Goal: Task Accomplishment & Management: Use online tool/utility

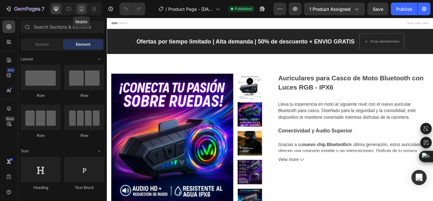
click at [80, 10] on icon at bounding box center [81, 9] width 3 height 4
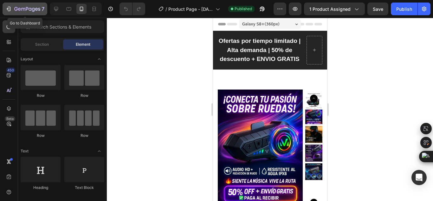
click at [10, 11] on icon "button" at bounding box center [9, 9] width 3 height 4
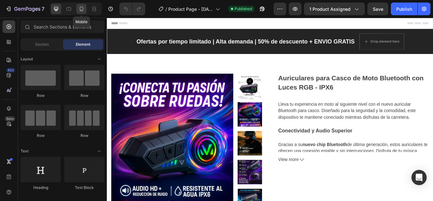
click at [83, 6] on icon at bounding box center [81, 9] width 6 height 6
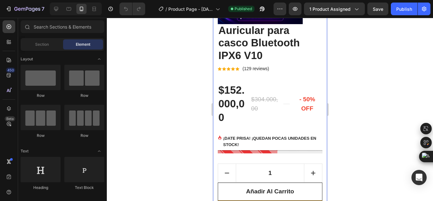
scroll to position [193, 0]
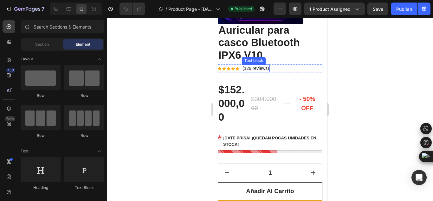
click at [262, 72] on p "(129 reviews)" at bounding box center [255, 68] width 27 height 7
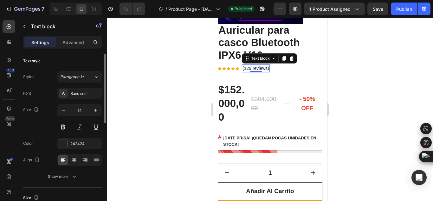
scroll to position [0, 0]
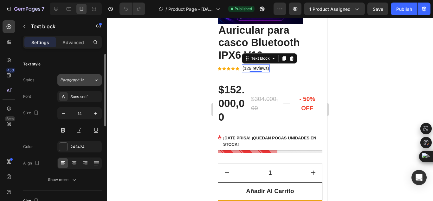
click at [76, 78] on span "Paragraph 1*" at bounding box center [72, 80] width 24 height 6
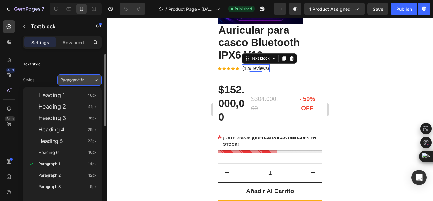
click at [76, 78] on span "Paragraph 1*" at bounding box center [72, 80] width 24 height 6
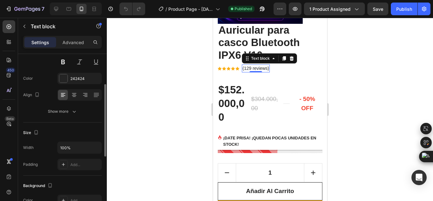
scroll to position [68, 0]
click at [63, 109] on div "Show more" at bounding box center [62, 111] width 29 height 6
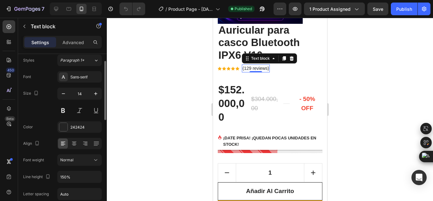
scroll to position [0, 0]
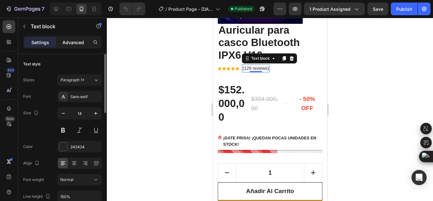
click at [71, 42] on p "Advanced" at bounding box center [73, 42] width 22 height 7
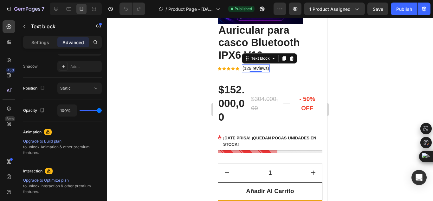
scroll to position [275, 0]
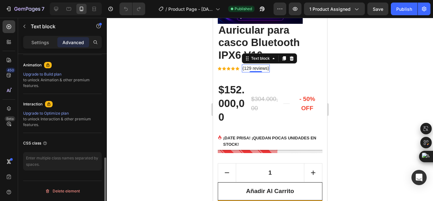
click at [149, 118] on div at bounding box center [270, 109] width 326 height 183
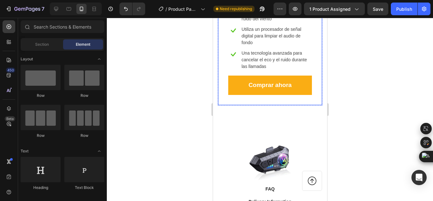
scroll to position [3352, 0]
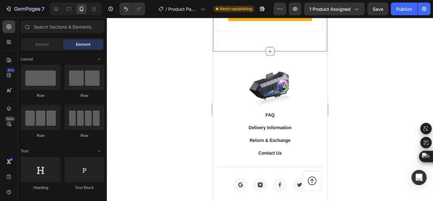
click at [267, 54] on icon at bounding box center [269, 51] width 5 height 5
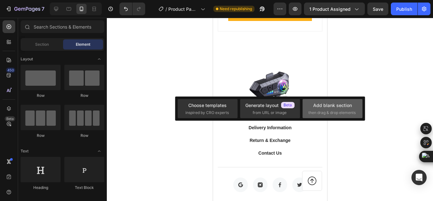
click at [311, 105] on div "Add blank section then drag & drop elements" at bounding box center [332, 109] width 48 height 14
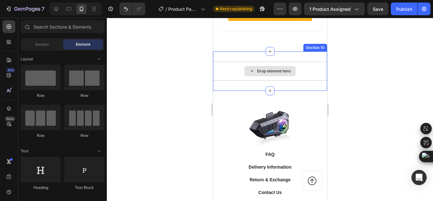
click at [282, 74] on div "Drop element here" at bounding box center [274, 70] width 34 height 5
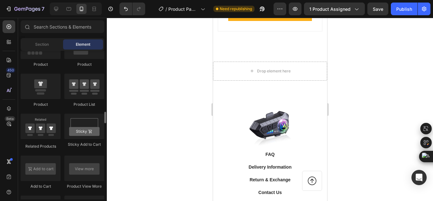
scroll to position [832, 0]
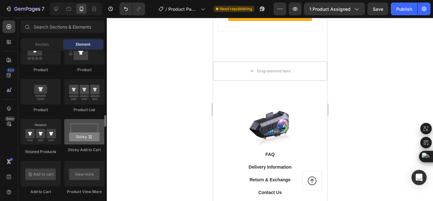
click at [79, 132] on div at bounding box center [84, 131] width 40 height 25
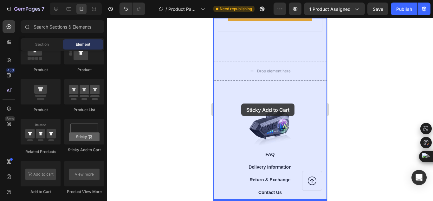
drag, startPoint x: 291, startPoint y: 150, endPoint x: 241, endPoint y: 103, distance: 68.4
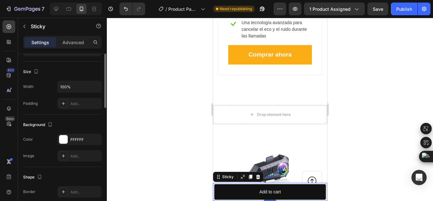
scroll to position [0, 0]
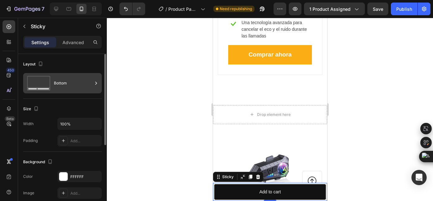
click at [75, 86] on div "Bottom" at bounding box center [73, 83] width 39 height 15
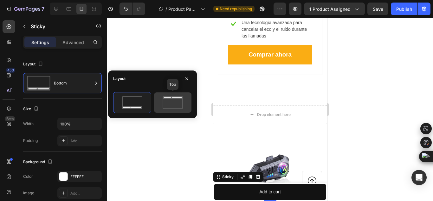
click at [160, 101] on icon at bounding box center [173, 102] width 30 height 13
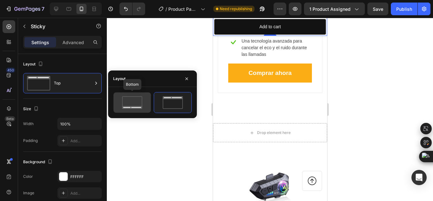
click at [138, 99] on icon at bounding box center [132, 102] width 30 height 13
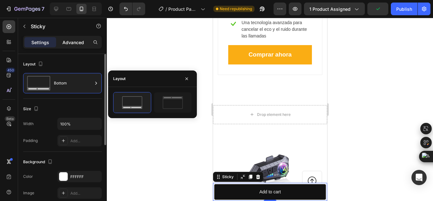
click at [69, 46] on div "Advanced" at bounding box center [73, 42] width 32 height 10
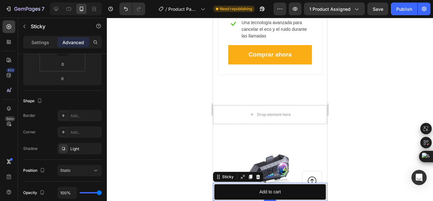
scroll to position [216, 0]
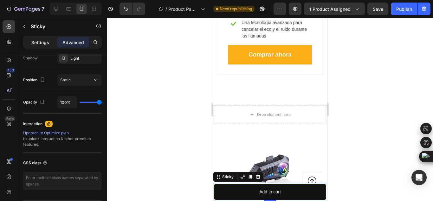
click at [35, 40] on p "Settings" at bounding box center [40, 42] width 18 height 7
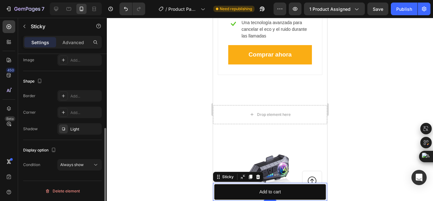
scroll to position [133, 0]
click at [66, 45] on p "Advanced" at bounding box center [73, 42] width 22 height 7
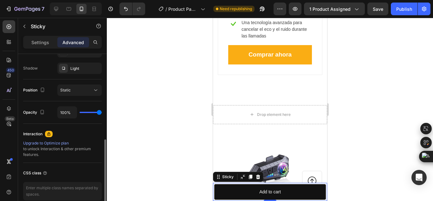
scroll to position [207, 0]
click at [77, 84] on div "Position Static" at bounding box center [62, 90] width 79 height 22
click at [75, 87] on div "Static" at bounding box center [76, 90] width 32 height 6
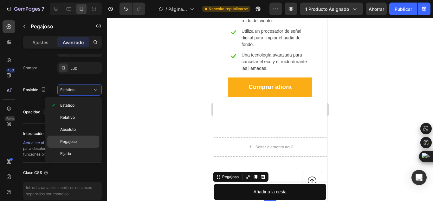
click at [70, 147] on div "Pegajoso" at bounding box center [73, 153] width 52 height 12
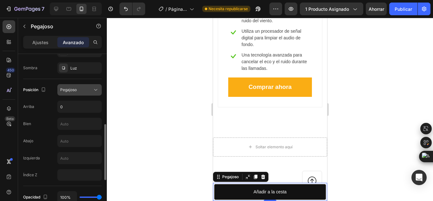
click at [81, 87] on div "Pegajoso" at bounding box center [76, 90] width 32 height 6
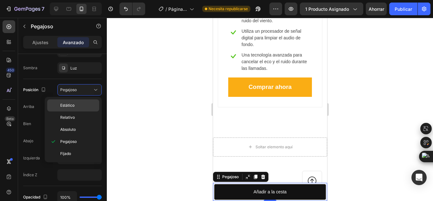
click at [67, 107] on font "Estático" at bounding box center [67, 105] width 14 height 5
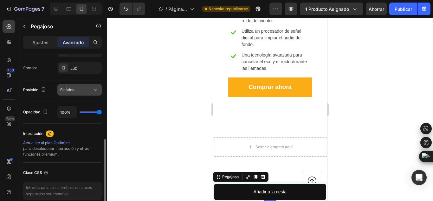
click at [78, 95] on button "Estático" at bounding box center [79, 89] width 44 height 11
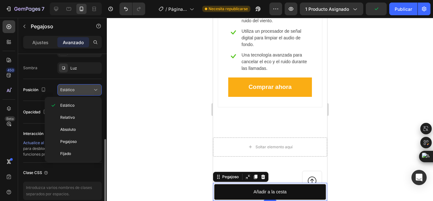
click at [76, 95] on button "Estático" at bounding box center [79, 89] width 44 height 11
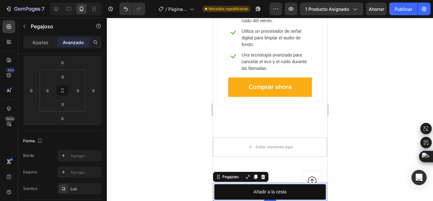
scroll to position [0, 0]
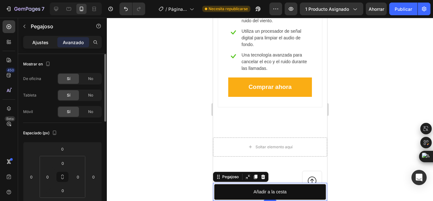
click at [41, 40] on font "Ajustes" at bounding box center [40, 42] width 16 height 5
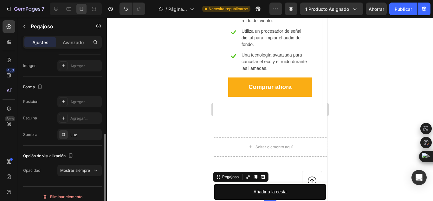
scroll to position [133, 0]
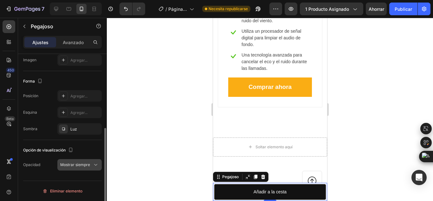
click at [68, 167] on span "Mostrar siempre" at bounding box center [75, 165] width 30 height 6
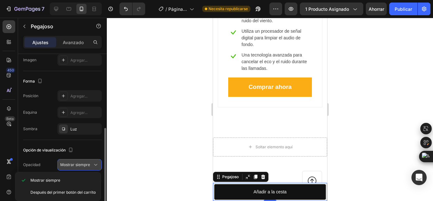
click at [68, 167] on span "Mostrar siempre" at bounding box center [75, 165] width 30 height 6
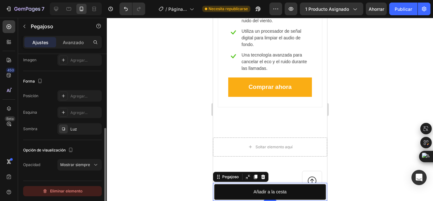
click at [61, 189] on font "Eliminar elemento" at bounding box center [66, 190] width 32 height 5
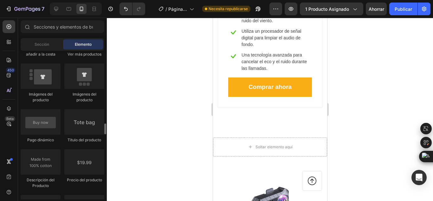
scroll to position [987, 0]
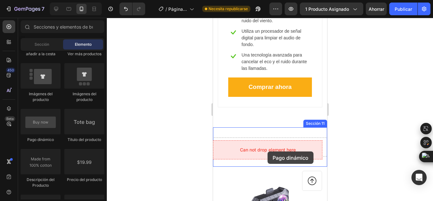
drag, startPoint x: 365, startPoint y: 154, endPoint x: 268, endPoint y: 151, distance: 97.7
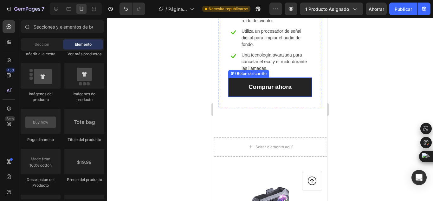
click at [297, 86] on button "Comprar ahora" at bounding box center [270, 86] width 84 height 19
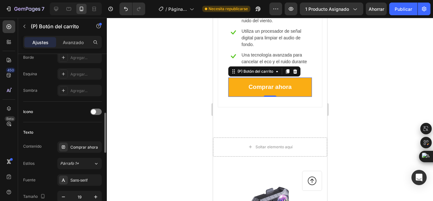
scroll to position [218, 0]
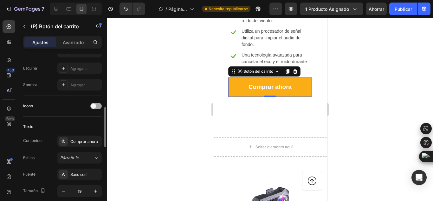
click at [93, 108] on span at bounding box center [93, 105] width 5 height 5
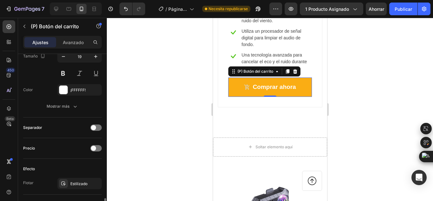
scroll to position [446, 0]
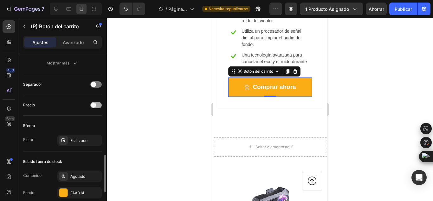
click at [94, 106] on span at bounding box center [93, 104] width 5 height 5
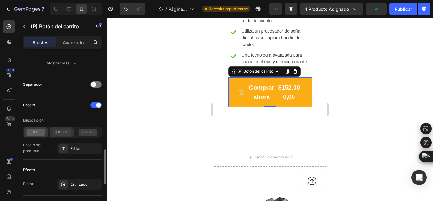
click at [69, 131] on icon at bounding box center [62, 131] width 18 height 7
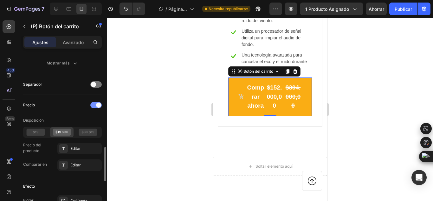
click at [97, 102] on div at bounding box center [95, 105] width 11 height 6
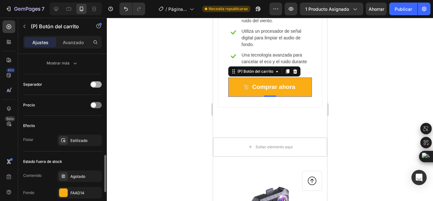
click at [95, 85] on span at bounding box center [93, 84] width 5 height 5
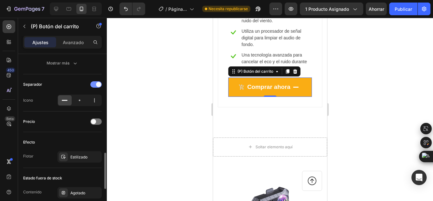
click at [94, 85] on div at bounding box center [95, 84] width 11 height 6
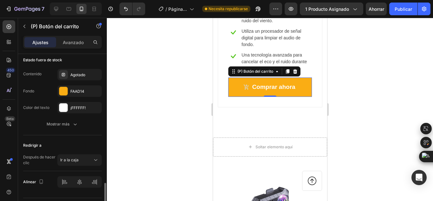
scroll to position [556, 0]
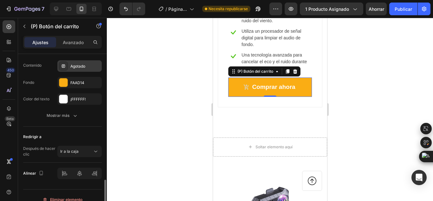
click at [87, 61] on div "Agotado" at bounding box center [79, 65] width 44 height 11
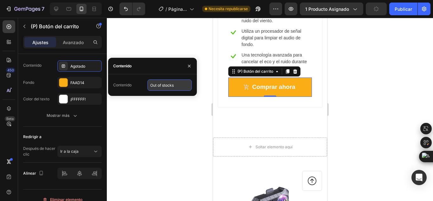
click at [168, 88] on input "Out of stocks" at bounding box center [169, 84] width 44 height 11
click at [54, 62] on div "Contenido Agotado" at bounding box center [62, 65] width 79 height 11
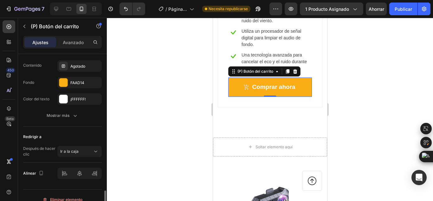
scroll to position [564, 0]
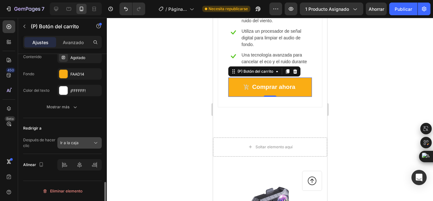
click at [82, 141] on div "Ir a la caja" at bounding box center [76, 143] width 32 height 6
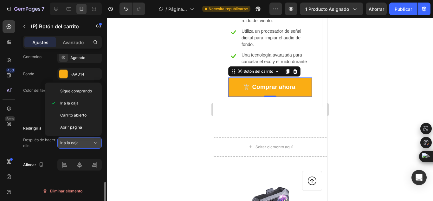
click at [82, 141] on div "Ir a la caja" at bounding box center [76, 143] width 32 height 6
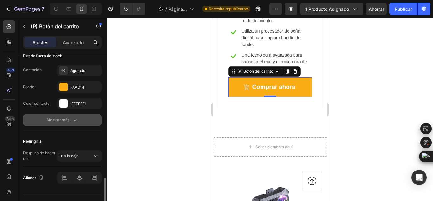
scroll to position [550, 0]
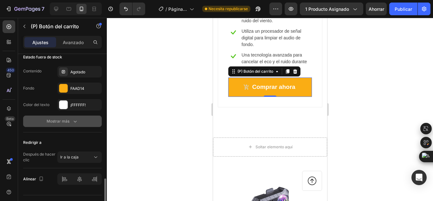
click at [42, 117] on button "Mostrar más" at bounding box center [62, 120] width 79 height 11
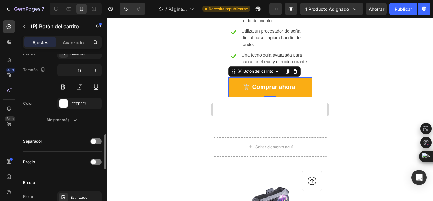
scroll to position [388, 0]
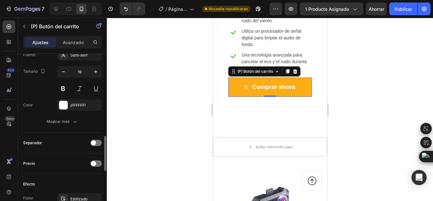
click at [45, 120] on button "Mostrar más" at bounding box center [62, 121] width 79 height 11
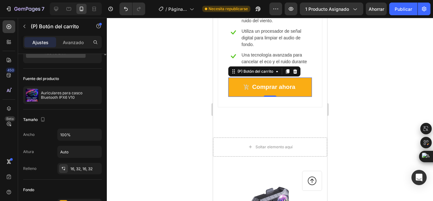
scroll to position [0, 0]
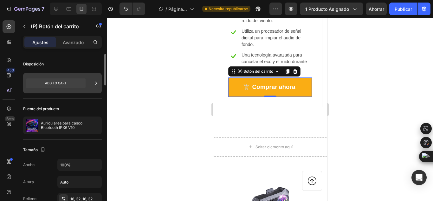
click at [89, 79] on div at bounding box center [62, 83] width 79 height 20
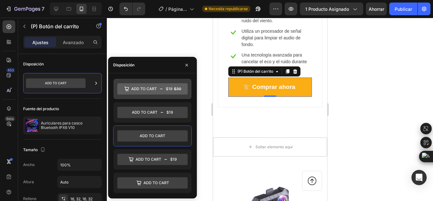
click at [139, 95] on div at bounding box center [152, 89] width 78 height 20
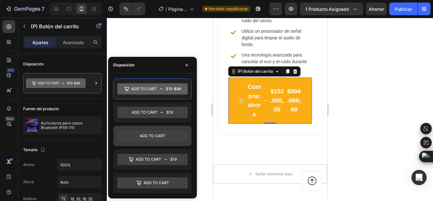
click at [145, 133] on icon at bounding box center [152, 135] width 70 height 11
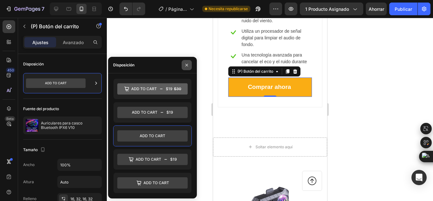
click at [187, 66] on icon "button" at bounding box center [186, 64] width 5 height 5
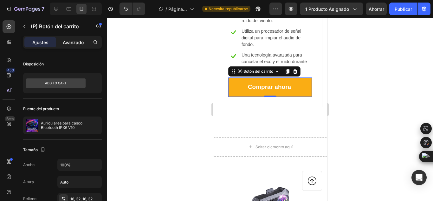
click at [71, 42] on font "Avanzado" at bounding box center [73, 42] width 21 height 5
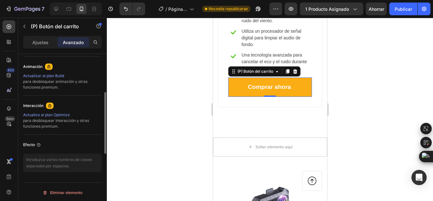
scroll to position [227, 0]
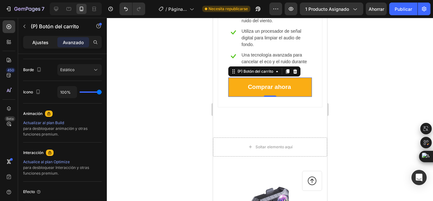
click at [48, 40] on font "Ajustes" at bounding box center [40, 42] width 16 height 5
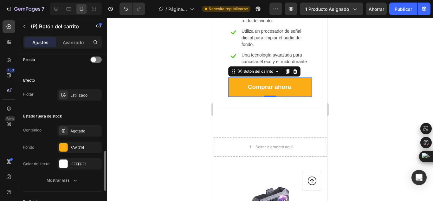
scroll to position [433, 0]
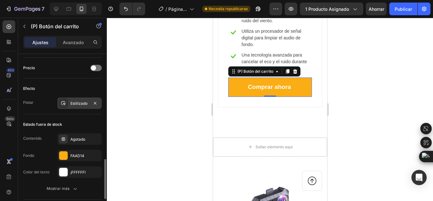
click at [80, 99] on div "Estilizado" at bounding box center [79, 102] width 44 height 11
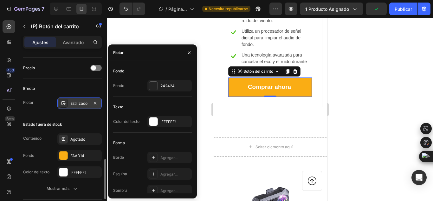
click at [80, 99] on div "Estilizado" at bounding box center [79, 102] width 44 height 11
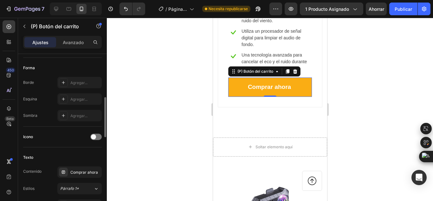
scroll to position [186, 0]
click at [98, 137] on div at bounding box center [95, 138] width 11 height 6
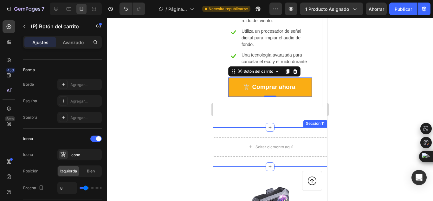
click at [229, 135] on div "Soltar elemento aquí Sección 11" at bounding box center [270, 146] width 114 height 39
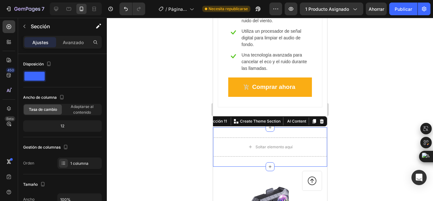
scroll to position [205, 0]
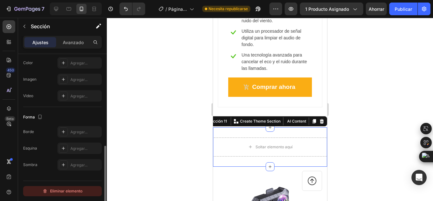
click at [52, 188] on font "Eliminar elemento" at bounding box center [66, 190] width 32 height 5
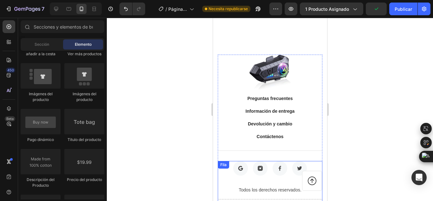
scroll to position [3292, 0]
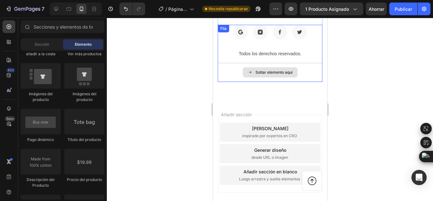
click at [304, 74] on div "Soltar elemento aquí" at bounding box center [269, 72] width 105 height 19
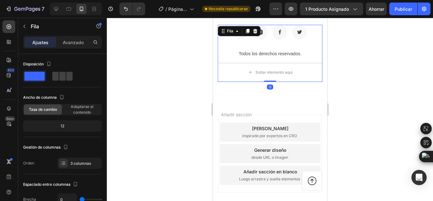
scroll to position [242, 0]
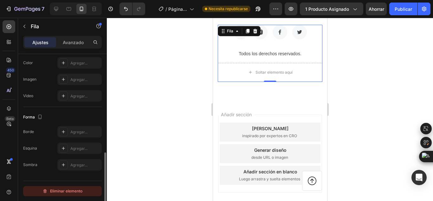
click at [62, 192] on font "Eliminar elemento" at bounding box center [66, 190] width 32 height 5
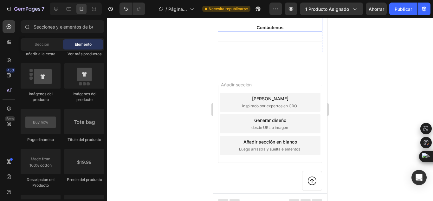
scroll to position [3270, 0]
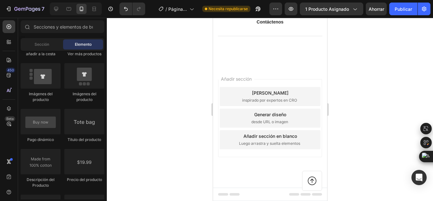
click at [277, 113] on font "Generar diseño" at bounding box center [270, 114] width 32 height 5
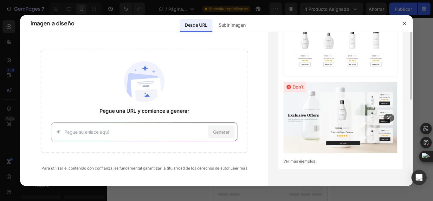
scroll to position [0, 0]
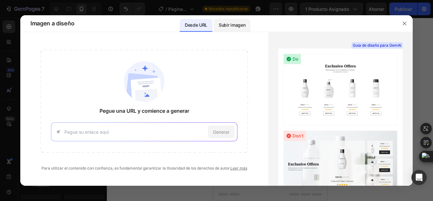
click at [238, 24] on font "Subir imagen" at bounding box center [232, 24] width 27 height 5
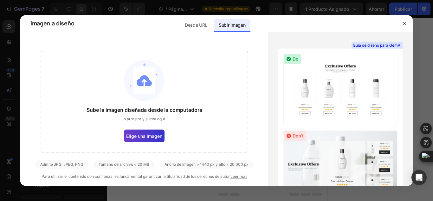
click at [150, 136] on font "Elige una imagen" at bounding box center [144, 135] width 36 height 5
click at [0, 0] on input "Elige una imagen" at bounding box center [0, 0] width 0 height 0
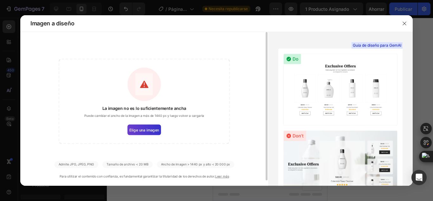
click at [135, 129] on font "Elige una imagen" at bounding box center [144, 129] width 30 height 4
click at [0, 0] on input "Elige una imagen" at bounding box center [0, 0] width 0 height 0
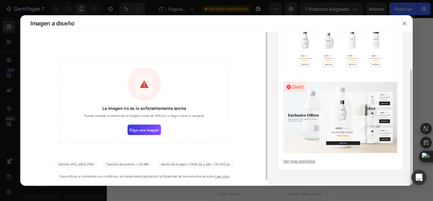
click at [295, 163] on font "Ver más ejemplos" at bounding box center [299, 160] width 32 height 5
click at [405, 21] on button "button" at bounding box center [404, 23] width 10 height 10
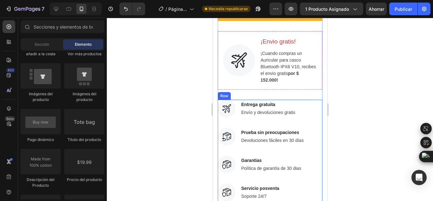
scroll to position [430, 0]
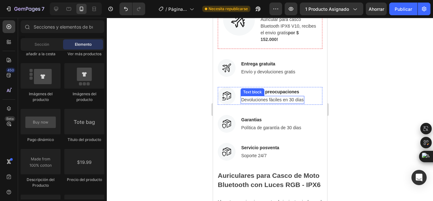
click at [274, 103] on p "Devoluciones fáciles en 30 días" at bounding box center [272, 99] width 62 height 7
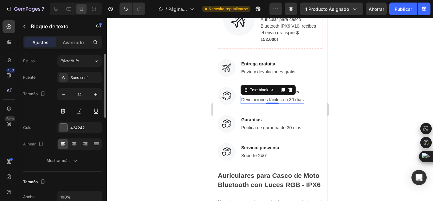
scroll to position [0, 0]
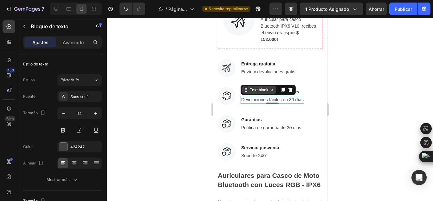
click at [264, 93] on div "Text block" at bounding box center [258, 90] width 21 height 6
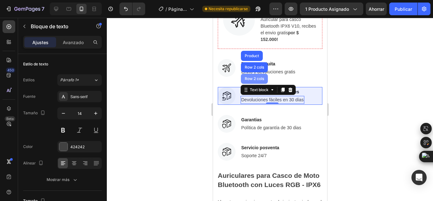
click at [253, 80] on div "Row 2 cols" at bounding box center [254, 79] width 22 height 4
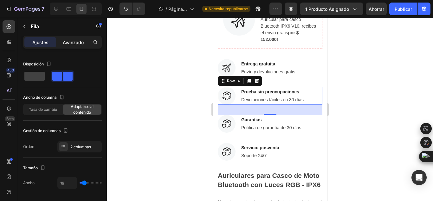
click at [67, 39] on p "Avanzado" at bounding box center [73, 42] width 21 height 7
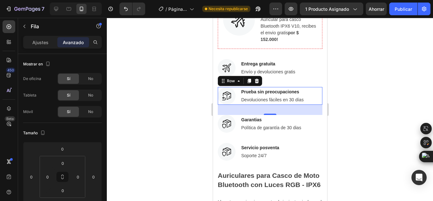
click at [349, 96] on div at bounding box center [270, 109] width 326 height 183
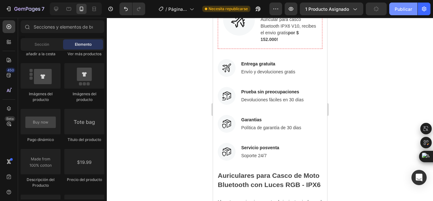
click at [407, 9] on font "Publicar" at bounding box center [402, 8] width 17 height 5
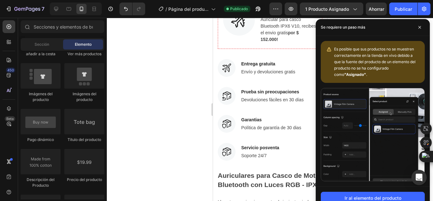
click at [382, 49] on font "Es posible que sus productos no se muestren correctamente en la tienda en vivo …" at bounding box center [374, 62] width 81 height 30
